Goal: Information Seeking & Learning: Learn about a topic

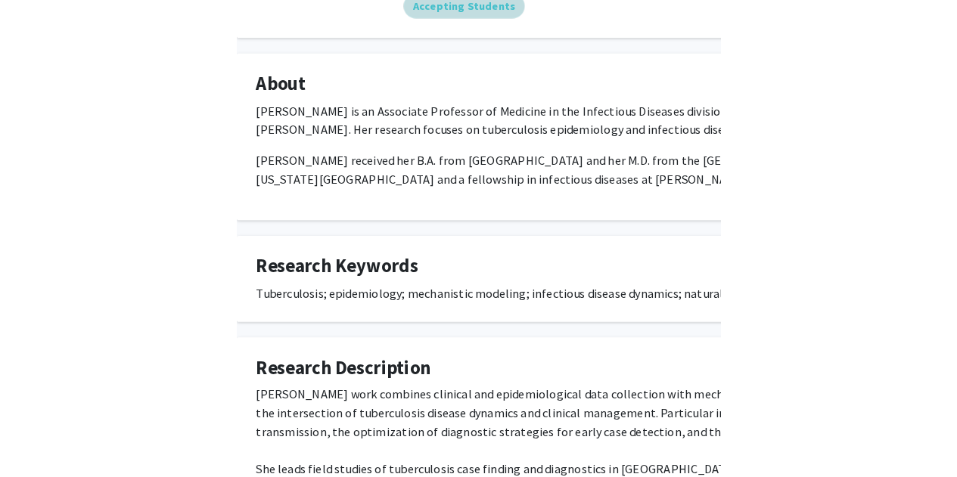
scroll to position [222, 0]
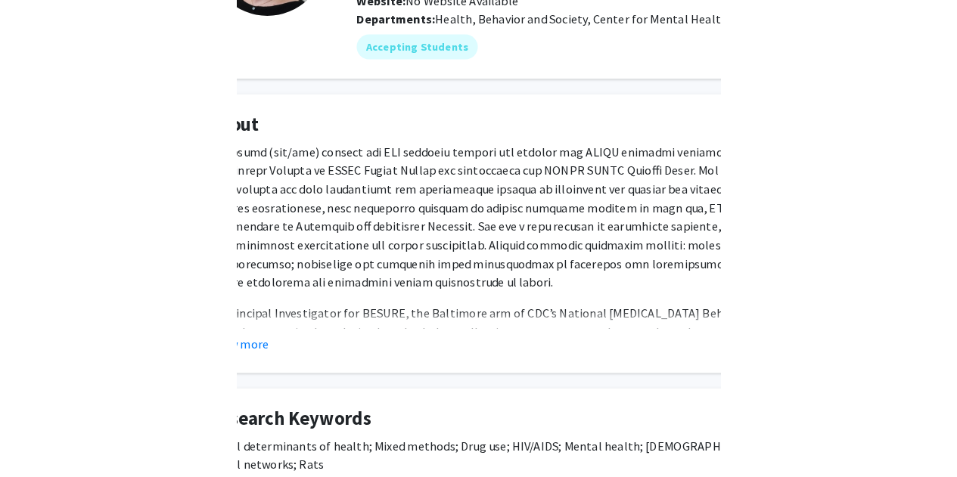
scroll to position [191, 0]
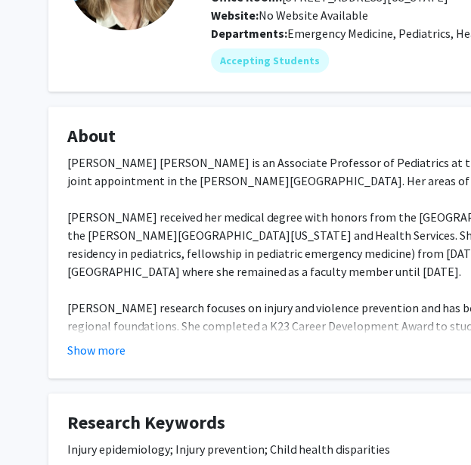
scroll to position [168, 9]
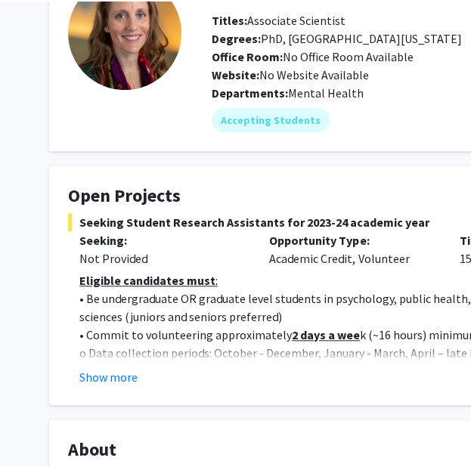
scroll to position [118, 0]
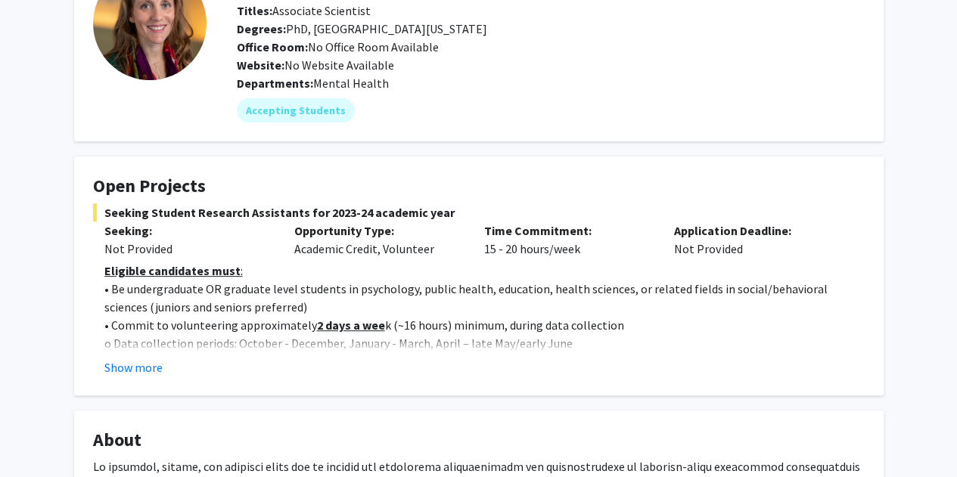
click at [470, 81] on div "Departments: Mental Health" at bounding box center [551, 83] width 628 height 18
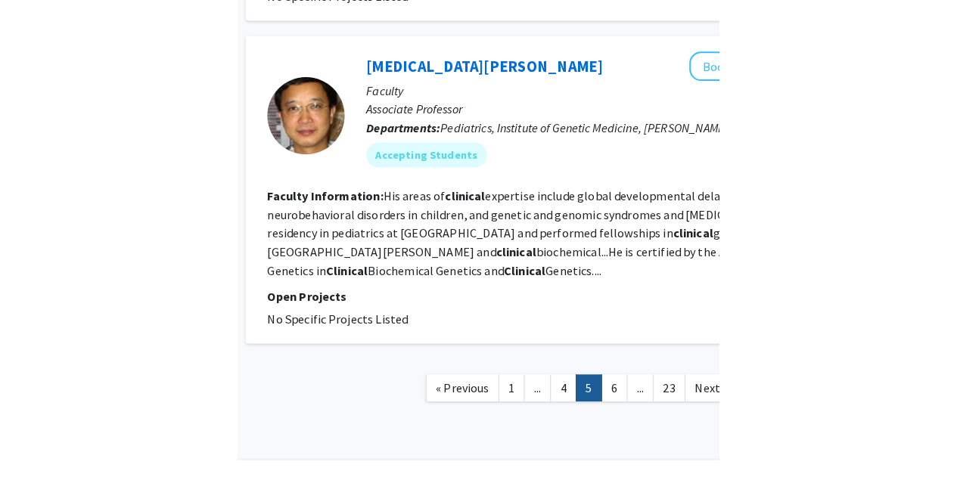
scroll to position [2929, 0]
